Goal: Task Accomplishment & Management: Use online tool/utility

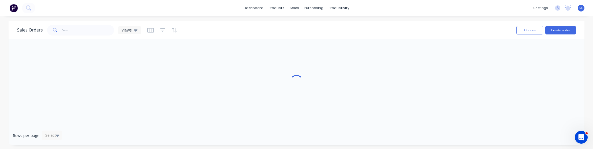
click at [199, 23] on div "Sales Orders Views Options Create order" at bounding box center [297, 29] width 576 height 17
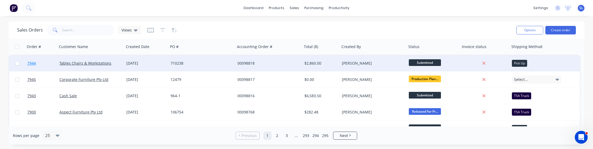
click at [29, 63] on span "7944" at bounding box center [31, 63] width 9 height 5
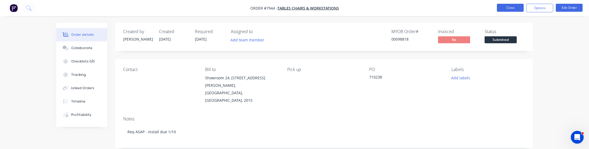
click at [501, 7] on button "Close" at bounding box center [510, 8] width 27 height 8
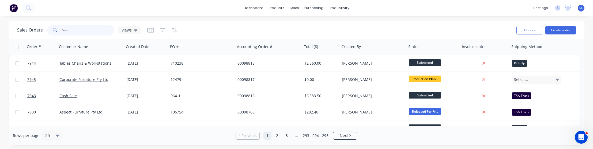
click at [87, 28] on input "text" at bounding box center [88, 30] width 52 height 11
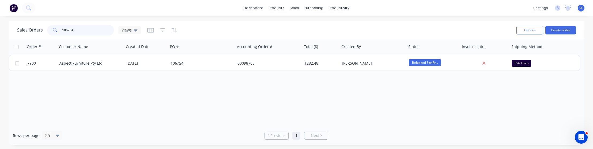
type input "106754"
click at [580, 10] on span "SL" at bounding box center [581, 8] width 4 height 5
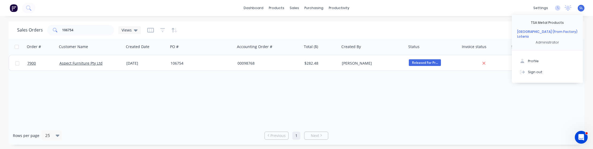
click at [410, 97] on div "Order # Customer Name Created Date PO # Accounting Order # Total ($) Created By…" at bounding box center [297, 83] width 576 height 88
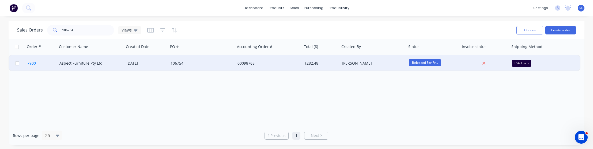
click at [33, 64] on span "7900" at bounding box center [31, 63] width 9 height 5
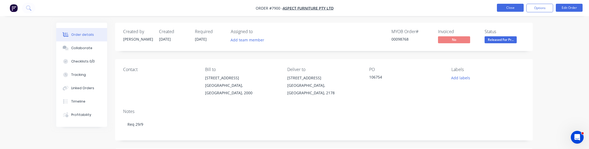
click at [504, 8] on button "Close" at bounding box center [510, 8] width 27 height 8
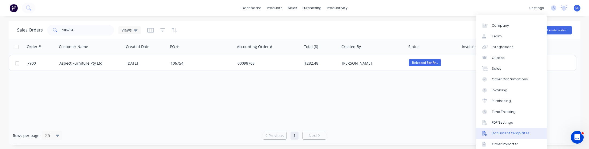
click at [503, 132] on div "Document templates" at bounding box center [511, 133] width 38 height 5
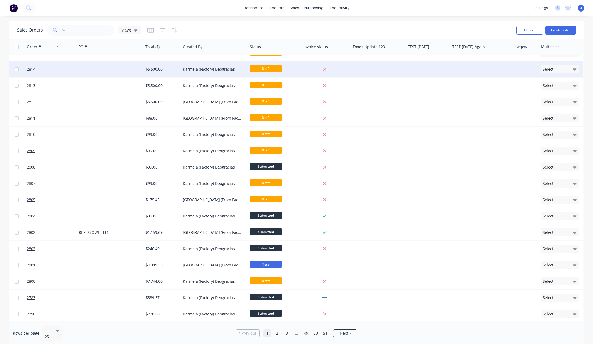
scroll to position [0, 94]
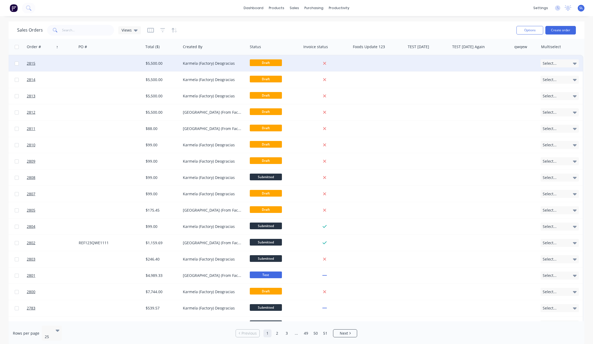
click at [556, 67] on div "Select..." at bounding box center [560, 63] width 38 height 8
click at [554, 88] on button "Test 2" at bounding box center [565, 90] width 54 height 10
click at [548, 88] on div "Test 3" at bounding box center [547, 90] width 13 height 6
click at [428, 21] on div "Sales Orders Views Options Create order" at bounding box center [297, 29] width 576 height 17
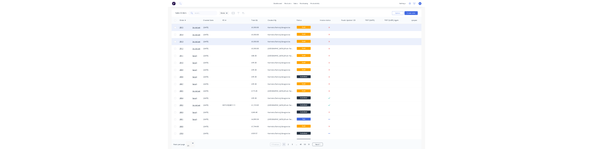
scroll to position [0, 0]
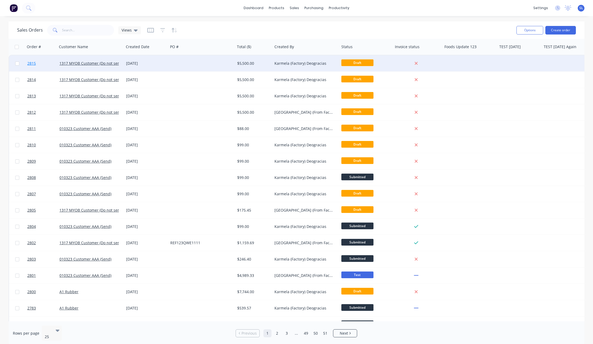
click at [30, 63] on span "2815" at bounding box center [31, 63] width 9 height 5
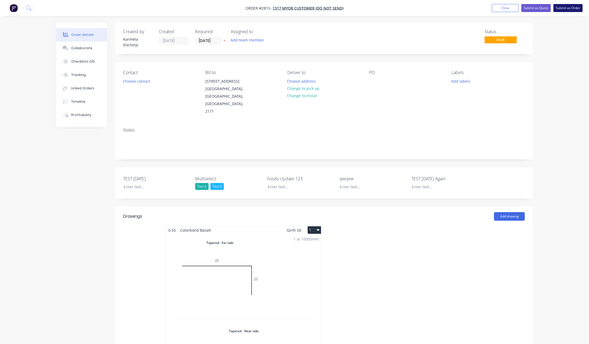
click at [572, 10] on button "Submit as Order" at bounding box center [567, 8] width 29 height 8
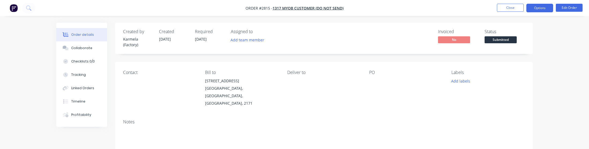
click at [548, 10] on button "Options" at bounding box center [539, 8] width 27 height 9
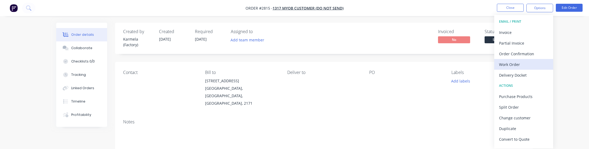
click at [515, 65] on div "Work Order" at bounding box center [523, 65] width 49 height 8
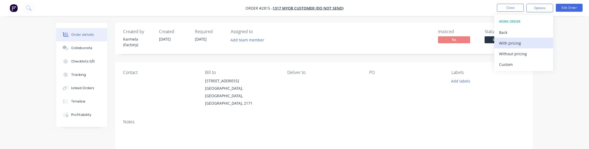
click at [507, 42] on div "With pricing" at bounding box center [523, 43] width 49 height 8
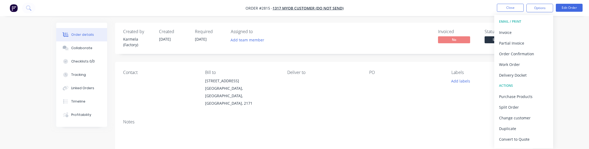
click at [348, 66] on div "Contact Bill to 92 Village Drive Hoxton Park, New South Wales, Australia, 2171 …" at bounding box center [324, 88] width 418 height 53
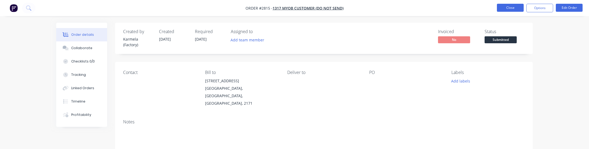
click at [521, 6] on button "Close" at bounding box center [510, 8] width 27 height 8
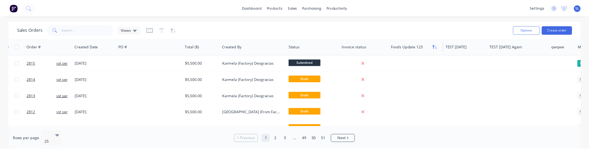
scroll to position [0, 94]
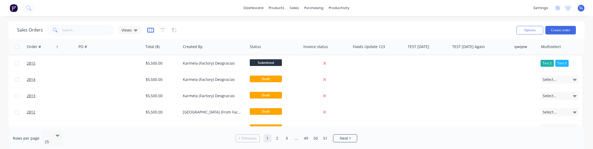
click at [153, 30] on icon "button" at bounding box center [150, 30] width 7 height 5
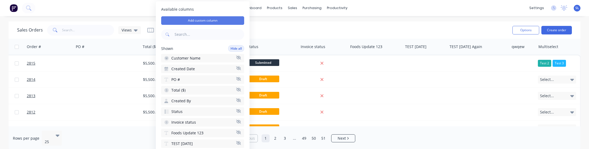
click at [177, 22] on button "Add custom column" at bounding box center [202, 20] width 83 height 9
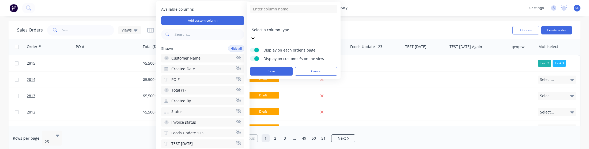
click at [267, 25] on div at bounding box center [290, 22] width 77 height 7
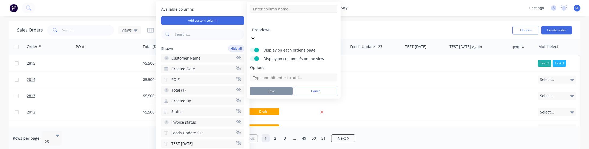
click at [267, 10] on input at bounding box center [293, 9] width 87 height 8
type input "Dropdown"
click at [262, 74] on input at bounding box center [293, 78] width 87 height 8
type input "Test 1"
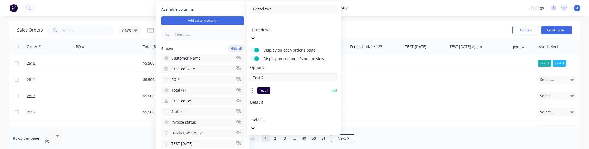
type input "Test 2"
type input "Test 3"
type input "Test 4"
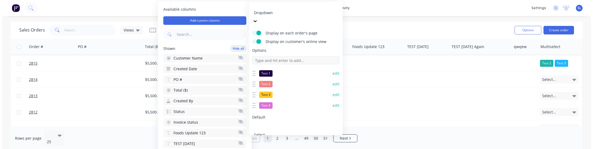
scroll to position [18, 0]
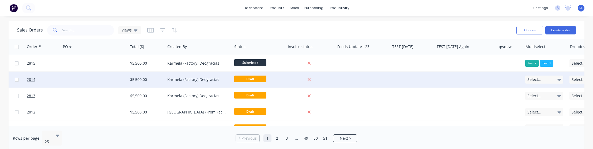
scroll to position [0, 130]
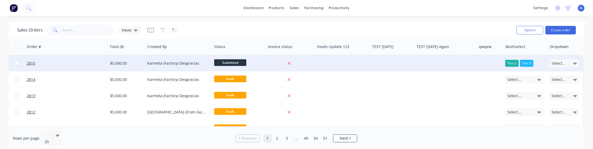
click at [558, 63] on span "Select..." at bounding box center [559, 63] width 14 height 5
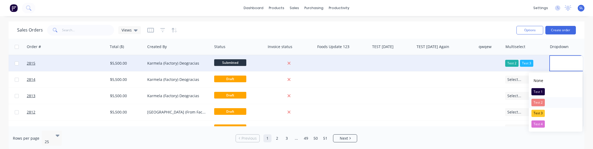
click at [542, 100] on div "Test 2" at bounding box center [537, 102] width 13 height 7
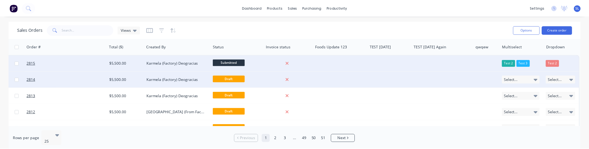
scroll to position [0, 0]
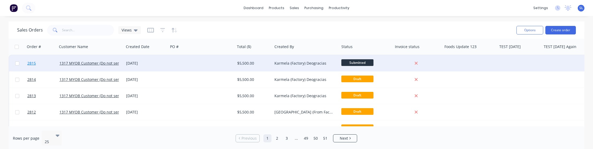
click at [33, 60] on link "2815" at bounding box center [43, 63] width 32 height 16
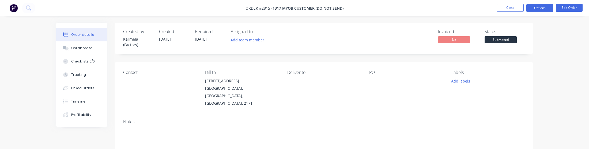
click at [539, 8] on button "Options" at bounding box center [539, 8] width 27 height 9
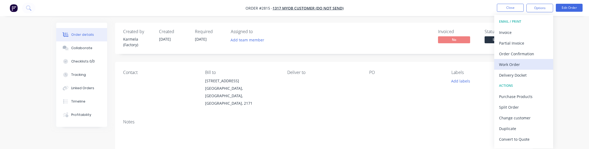
click at [525, 59] on button "Work Order" at bounding box center [523, 64] width 59 height 11
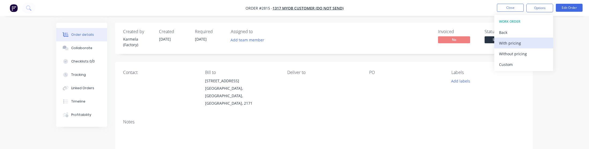
click at [522, 47] on button "With pricing" at bounding box center [523, 43] width 59 height 11
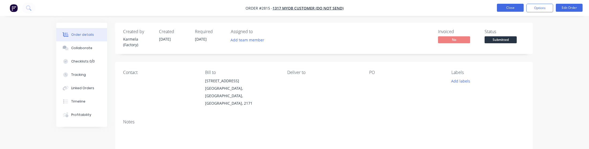
click at [505, 10] on button "Close" at bounding box center [510, 8] width 27 height 8
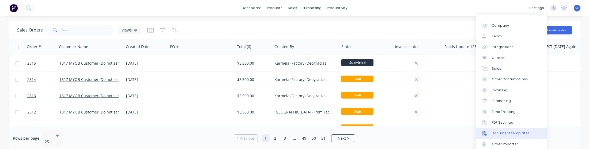
click at [505, 135] on div "Document templates" at bounding box center [511, 133] width 38 height 5
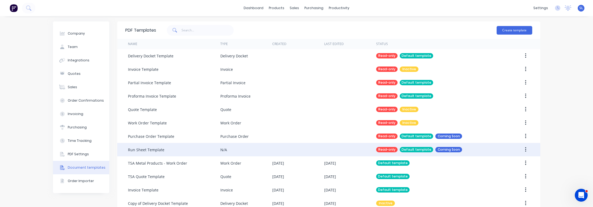
scroll to position [10, 0]
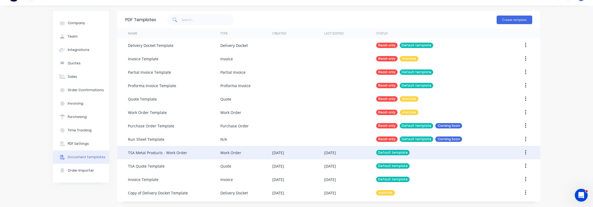
click at [153, 149] on div "TSA Metal Products - Work Order" at bounding box center [157, 153] width 59 height 6
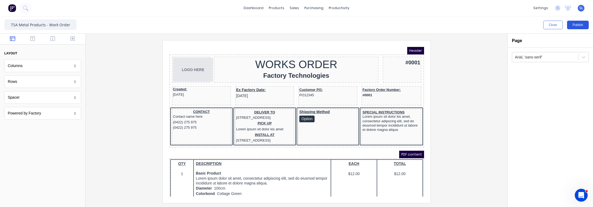
click at [576, 27] on button "Publish" at bounding box center [578, 25] width 22 height 9
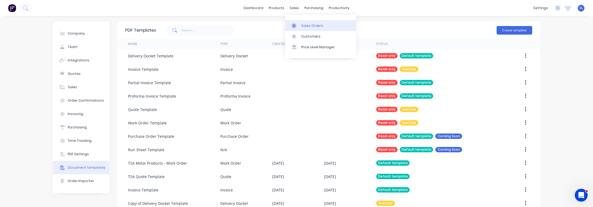
click at [289, 24] on link "Sales Orders" at bounding box center [320, 25] width 71 height 11
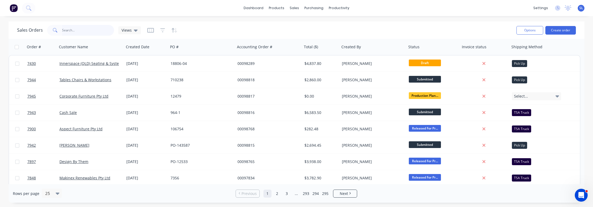
click at [74, 29] on input "text" at bounding box center [88, 30] width 52 height 11
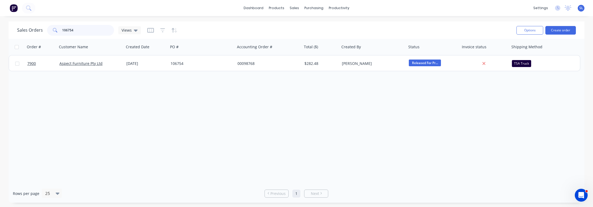
type input "106754"
click at [37, 62] on link "7900" at bounding box center [43, 63] width 32 height 16
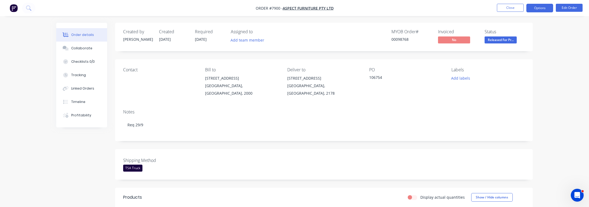
click at [537, 7] on button "Options" at bounding box center [539, 8] width 27 height 9
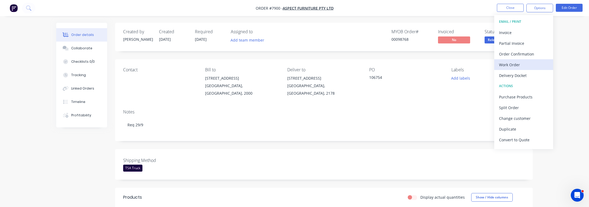
click at [515, 61] on div "Work Order" at bounding box center [523, 65] width 49 height 8
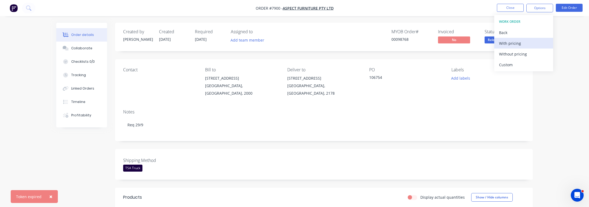
click at [516, 43] on div "With pricing" at bounding box center [523, 43] width 49 height 8
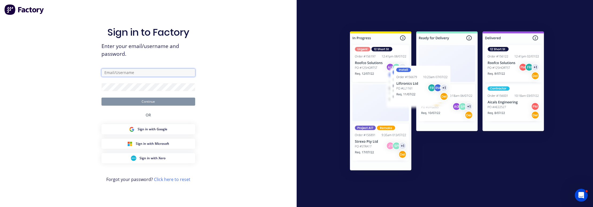
click at [165, 72] on input "text" at bounding box center [148, 73] width 94 height 8
click at [101, 97] on button "Continue" at bounding box center [148, 101] width 94 height 8
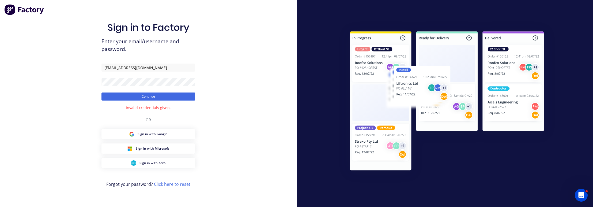
click at [154, 71] on form "sydney@factory.app Continue" at bounding box center [148, 81] width 94 height 37
click at [156, 67] on input "sydney@factory.app" at bounding box center [148, 67] width 94 height 8
paste input "tsametal.com.au"
type input "sydney@tsametal.com.au"
click at [153, 93] on button "Continue" at bounding box center [148, 96] width 94 height 8
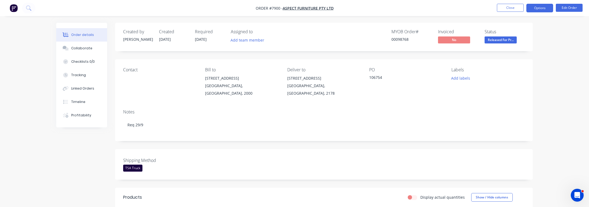
click at [537, 6] on button "Options" at bounding box center [539, 8] width 27 height 9
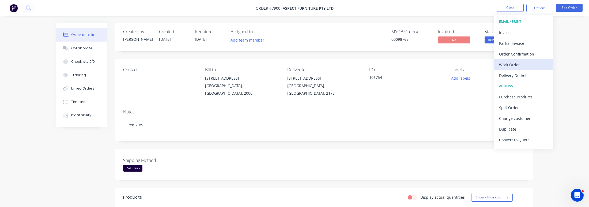
click at [511, 62] on div "Work Order" at bounding box center [523, 65] width 49 height 8
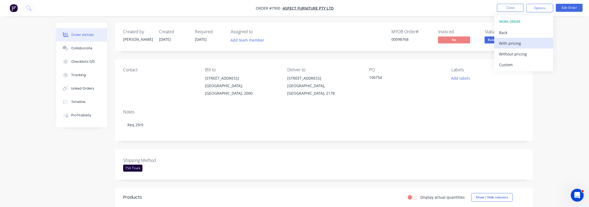
click at [511, 41] on div "With pricing" at bounding box center [523, 43] width 49 height 8
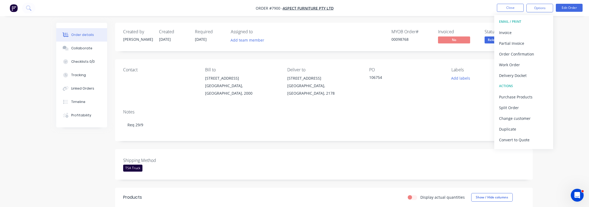
click at [72, 171] on div "Created by Allisa Created 29/08/25 Required 11/09/25 Assigned to Add team membe…" at bounding box center [294, 205] width 477 height 365
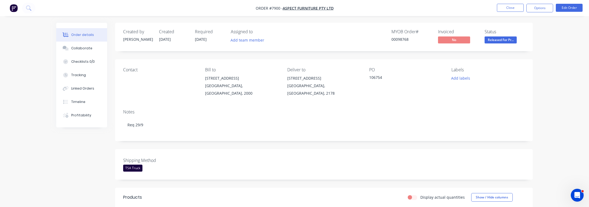
click at [128, 164] on div "TSA Truck" at bounding box center [132, 167] width 19 height 7
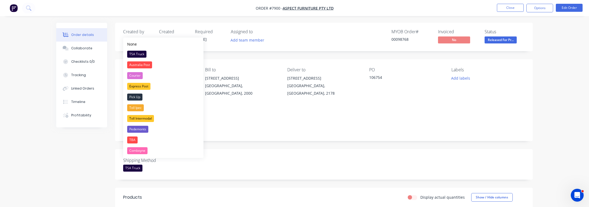
click at [24, 181] on div "Order details Collaborate Checklists 0/0 Tracking Linked Orders Timeline Profit…" at bounding box center [294, 194] width 589 height 388
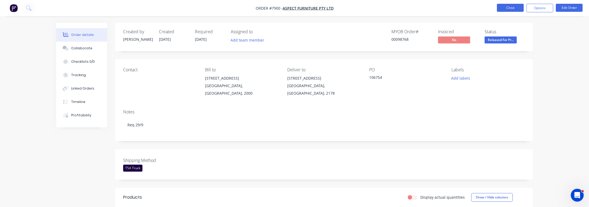
click at [500, 9] on button "Close" at bounding box center [510, 8] width 27 height 8
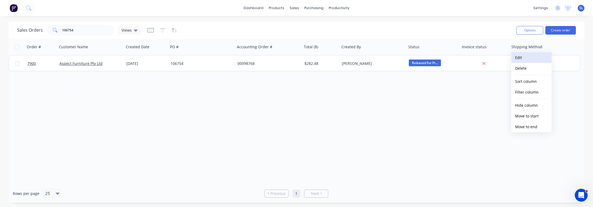
click at [523, 56] on button "Edit" at bounding box center [531, 57] width 40 height 11
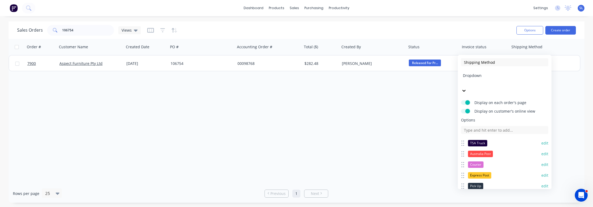
click at [541, 140] on button "edit" at bounding box center [544, 142] width 7 height 5
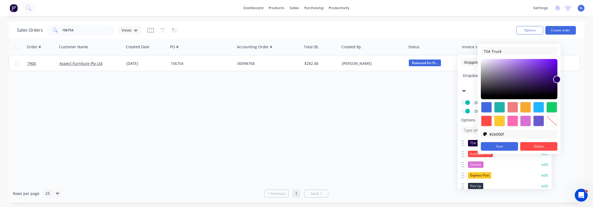
type input "#2e0070"
drag, startPoint x: 558, startPoint y: 85, endPoint x: 558, endPoint y: 81, distance: 3.5
click at [558, 81] on div at bounding box center [557, 79] width 6 height 6
click at [493, 144] on button "Save" at bounding box center [499, 146] width 37 height 9
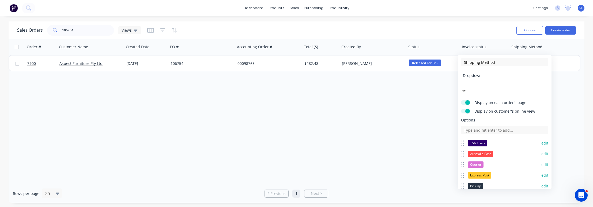
click at [416, 132] on div "Order # Customer Name Created Date PO # Accounting Order # Total ($) Created By…" at bounding box center [297, 111] width 576 height 145
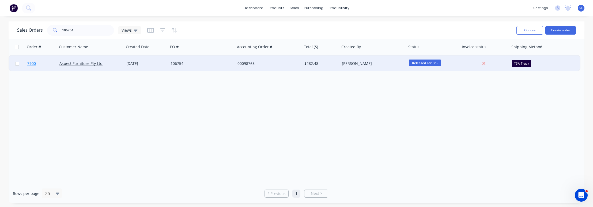
click at [33, 62] on span "7900" at bounding box center [31, 63] width 9 height 5
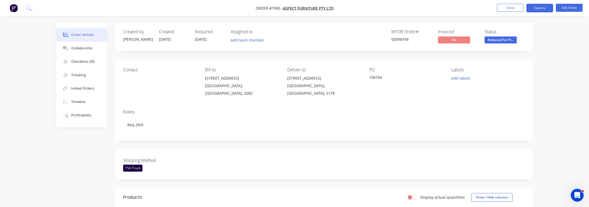
click at [536, 11] on button "Options" at bounding box center [539, 8] width 27 height 9
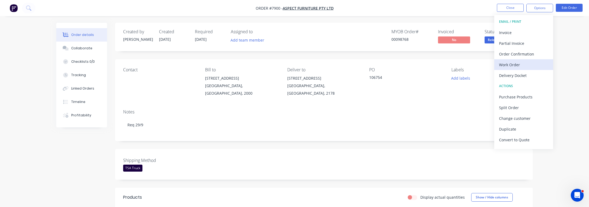
click at [524, 60] on button "Work Order" at bounding box center [523, 64] width 59 height 11
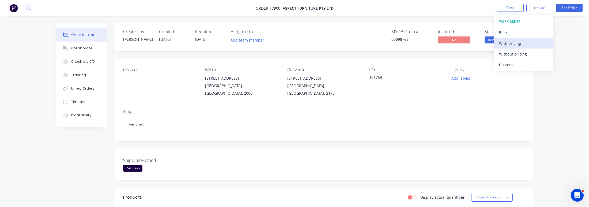
click at [515, 41] on div "With pricing" at bounding box center [523, 43] width 49 height 8
click at [94, 180] on div "Created by Allisa Created 29/08/25 Required 11/09/25 Assigned to Add team membe…" at bounding box center [294, 205] width 477 height 365
click at [520, 8] on button "Close" at bounding box center [510, 8] width 27 height 8
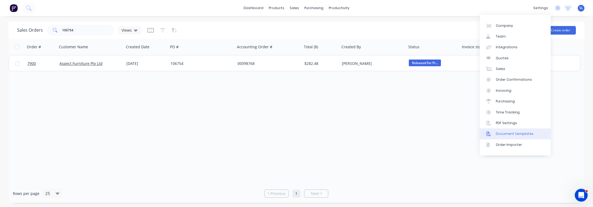
click at [508, 134] on div "Document templates" at bounding box center [515, 133] width 38 height 5
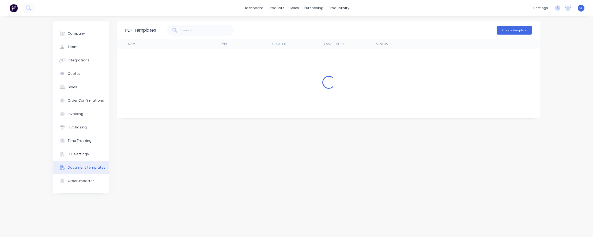
click at [552, 85] on div "Company Team Integrations Quotes Sales Order Confirmations Invoicing Purchasing…" at bounding box center [296, 126] width 593 height 221
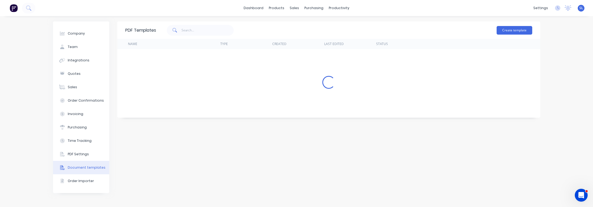
click at [180, 21] on div "Company Team Integrations Quotes Sales Order Confirmations Invoicing Purchasing…" at bounding box center [296, 111] width 593 height 191
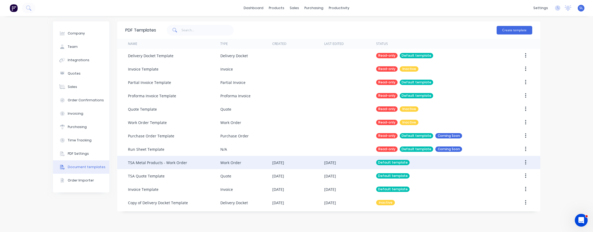
click at [177, 163] on div "TSA Metal Products - Work Order" at bounding box center [157, 163] width 59 height 6
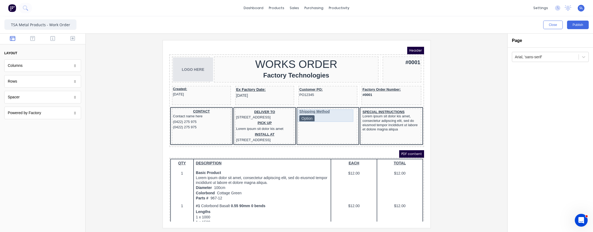
click at [300, 108] on div "Shipping Method Option" at bounding box center [321, 109] width 57 height 13
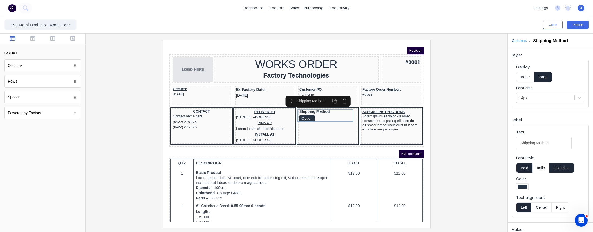
click at [341, 95] on button "button" at bounding box center [338, 95] width 10 height 9
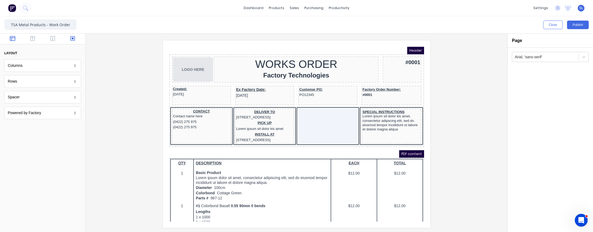
click at [76, 41] on button "button" at bounding box center [72, 39] width 17 height 6
drag, startPoint x: 49, startPoint y: 66, endPoint x: 316, endPoint y: 115, distance: 271.9
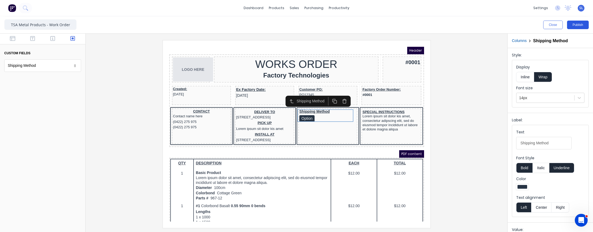
click at [581, 24] on button "Publish" at bounding box center [578, 25] width 22 height 9
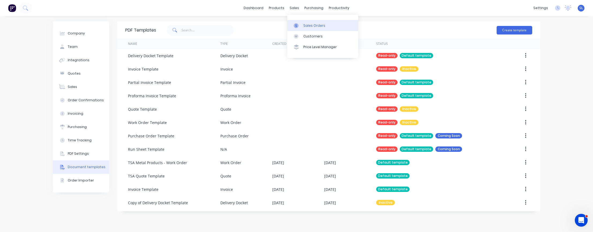
click at [304, 28] on link "Sales Orders" at bounding box center [322, 25] width 71 height 11
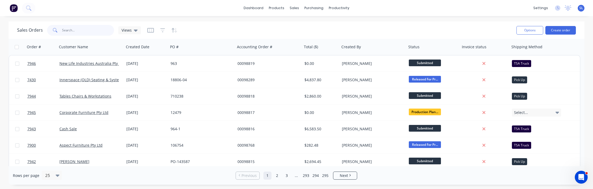
click at [96, 31] on input "text" at bounding box center [88, 30] width 52 height 11
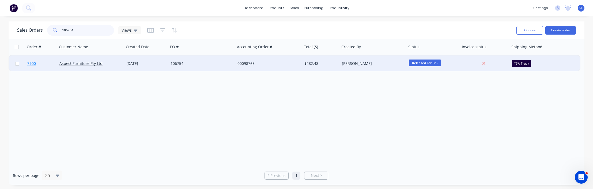
type input "106754"
click at [35, 60] on link "7900" at bounding box center [43, 63] width 32 height 16
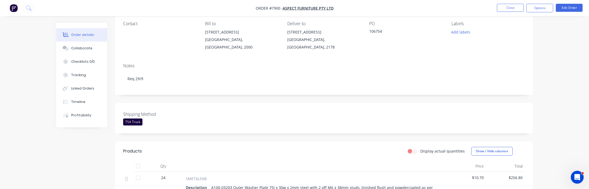
scroll to position [48, 0]
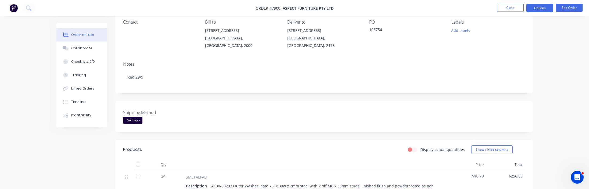
click at [545, 9] on button "Options" at bounding box center [539, 8] width 27 height 9
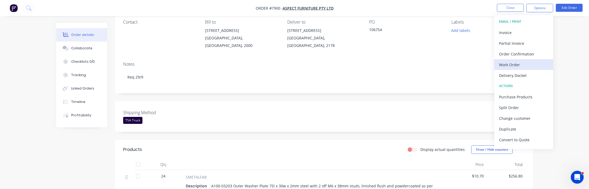
click at [518, 63] on div "Work Order" at bounding box center [523, 65] width 49 height 8
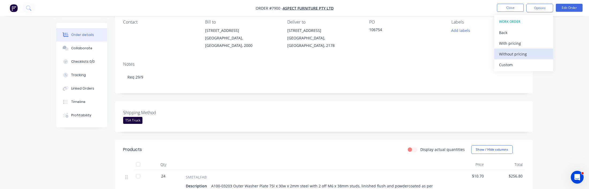
click at [516, 54] on div "Without pricing" at bounding box center [523, 54] width 49 height 8
click at [136, 117] on div "TSA Truck" at bounding box center [132, 120] width 19 height 7
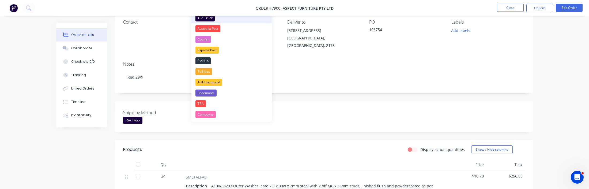
click at [214, 20] on div "TSA Truck" at bounding box center [204, 17] width 19 height 7
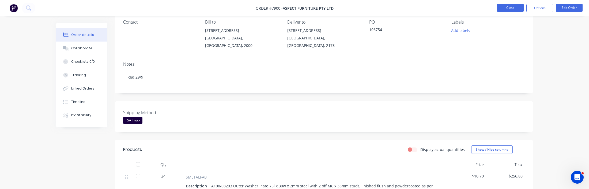
click at [507, 10] on button "Close" at bounding box center [510, 8] width 27 height 8
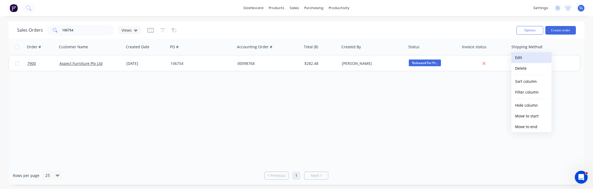
click at [529, 55] on button "Edit" at bounding box center [531, 57] width 40 height 11
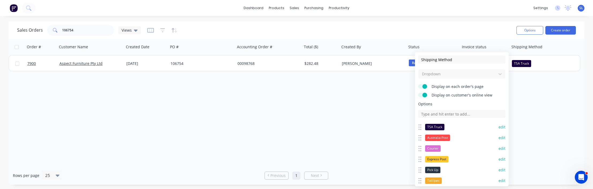
click at [499, 125] on button "edit" at bounding box center [502, 126] width 7 height 5
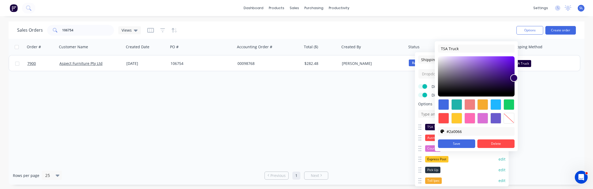
type input "#2b0068"
drag, startPoint x: 515, startPoint y: 85, endPoint x: 515, endPoint y: 80, distance: 4.8
click at [515, 80] on div at bounding box center [514, 77] width 6 height 6
click at [453, 143] on button "Save" at bounding box center [456, 143] width 37 height 9
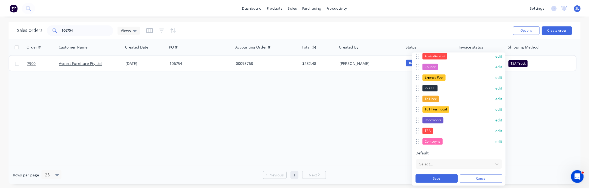
scroll to position [82, 0]
click at [440, 179] on button "Save" at bounding box center [439, 178] width 43 height 9
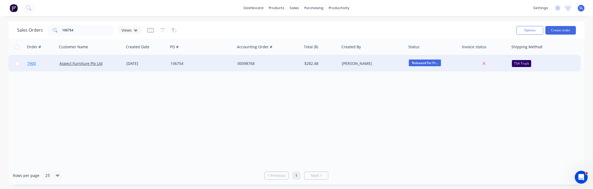
click at [33, 64] on span "7900" at bounding box center [31, 63] width 9 height 5
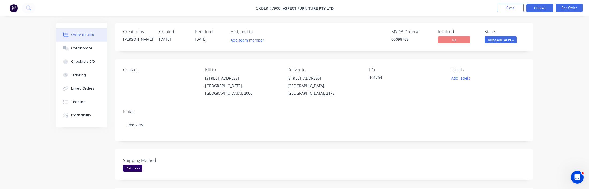
click at [532, 12] on button "Options" at bounding box center [539, 8] width 27 height 9
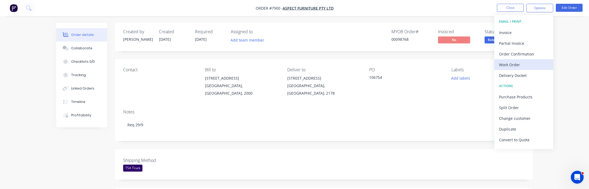
click at [523, 67] on div "Work Order" at bounding box center [523, 65] width 49 height 8
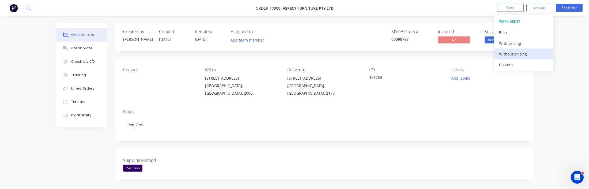
click at [519, 58] on button "Without pricing" at bounding box center [523, 53] width 59 height 11
